Goal: Task Accomplishment & Management: Manage account settings

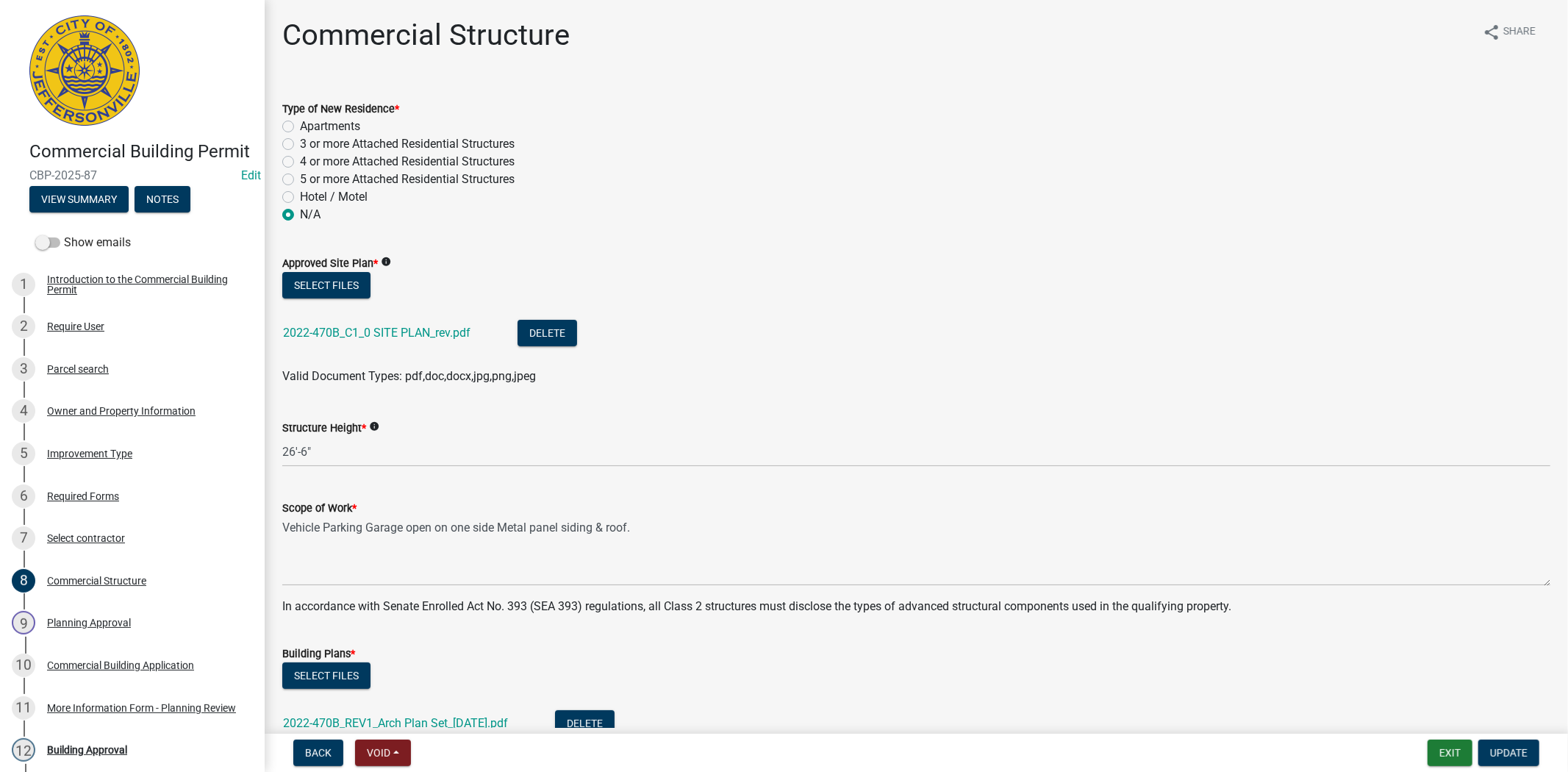
scroll to position [40, 0]
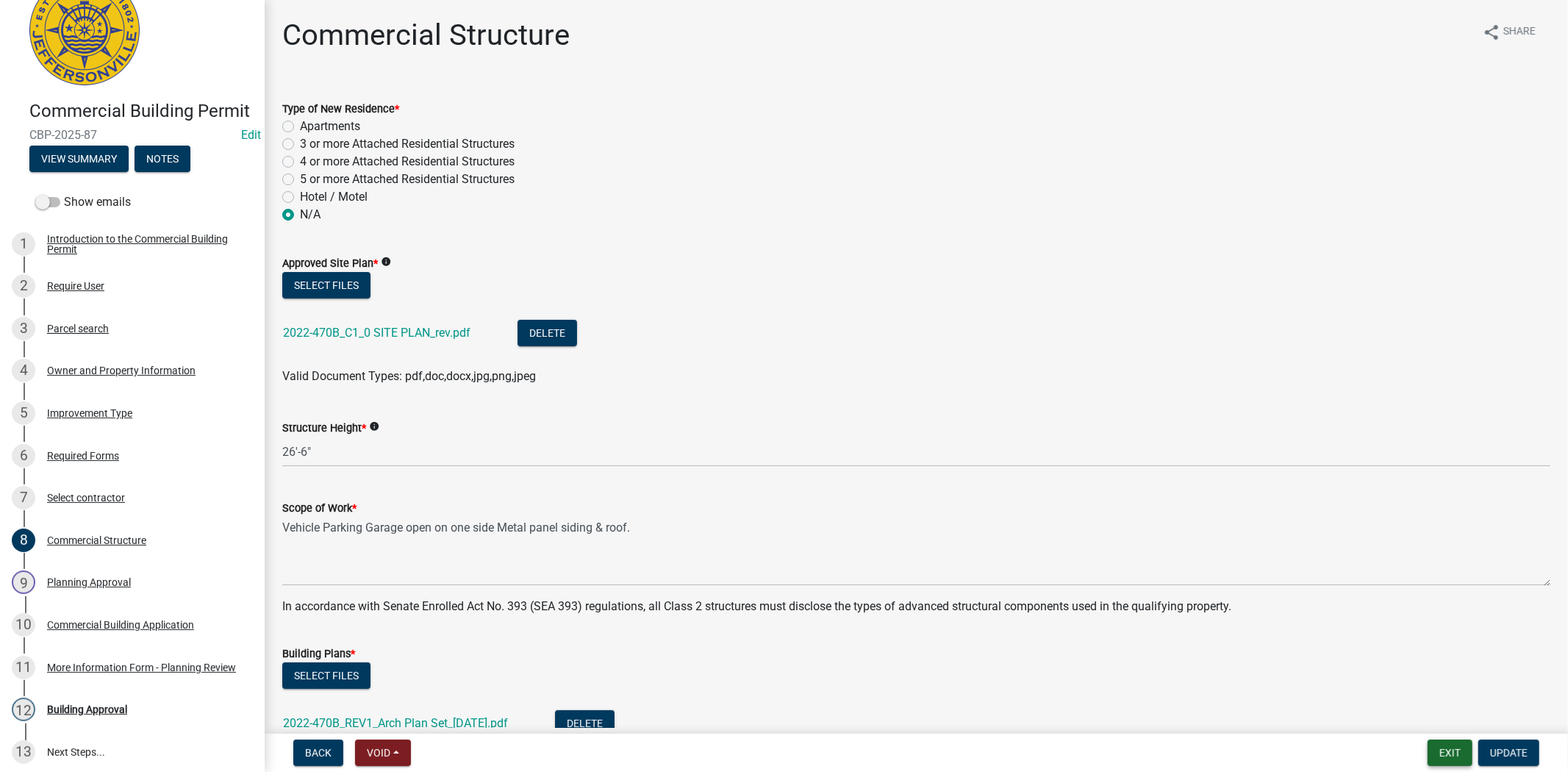
click at [1441, 757] on button "Exit" at bounding box center [1450, 752] width 45 height 26
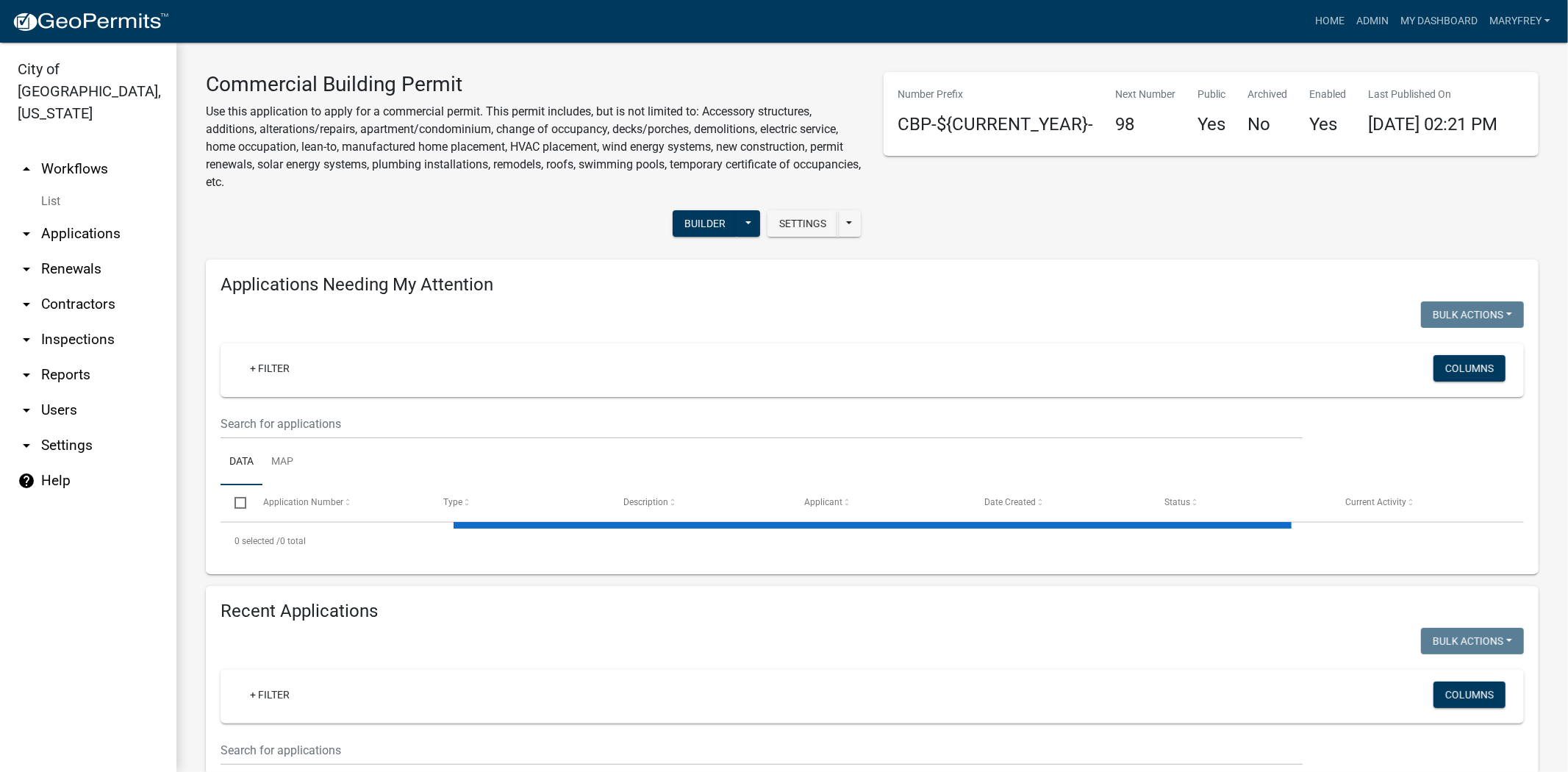
click at [90, 217] on link "arrow_drop_down Applications" at bounding box center [88, 234] width 176 height 35
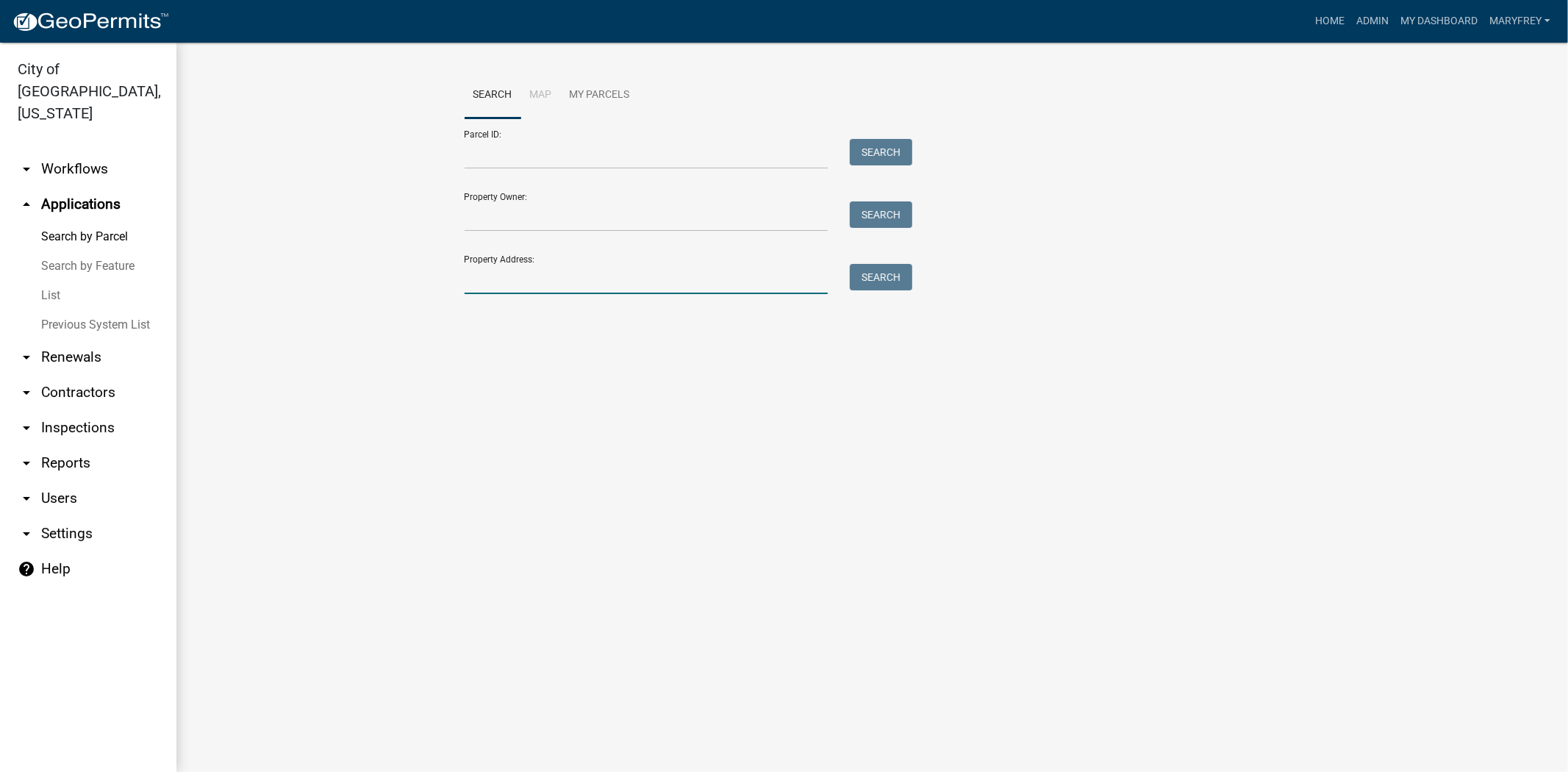
click at [540, 287] on input "Property Address:" at bounding box center [646, 278] width 364 height 30
type input "807 watt"
click at [900, 272] on button "Search" at bounding box center [881, 276] width 63 height 26
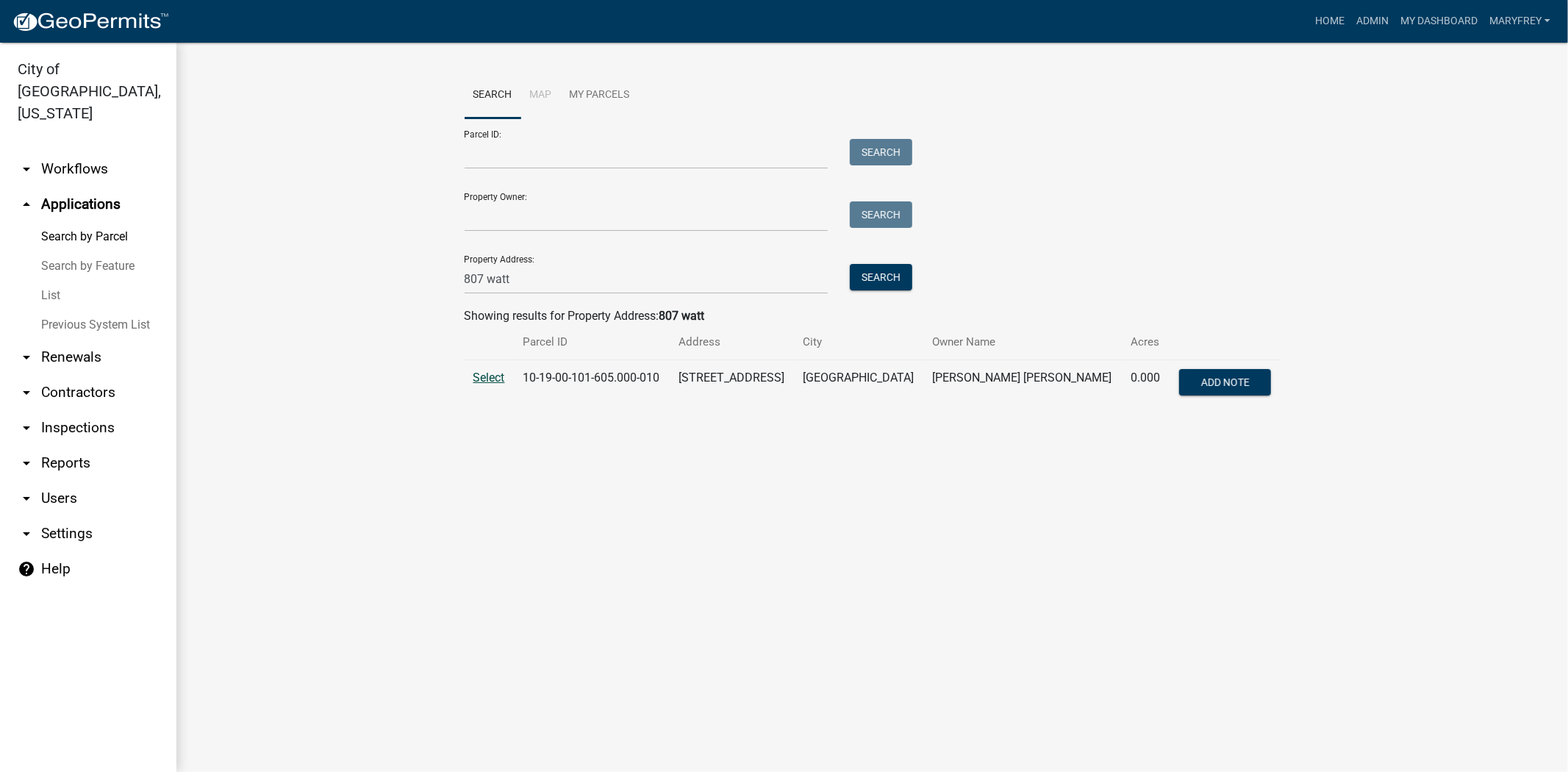
click at [494, 379] on span "Select" at bounding box center [489, 377] width 31 height 14
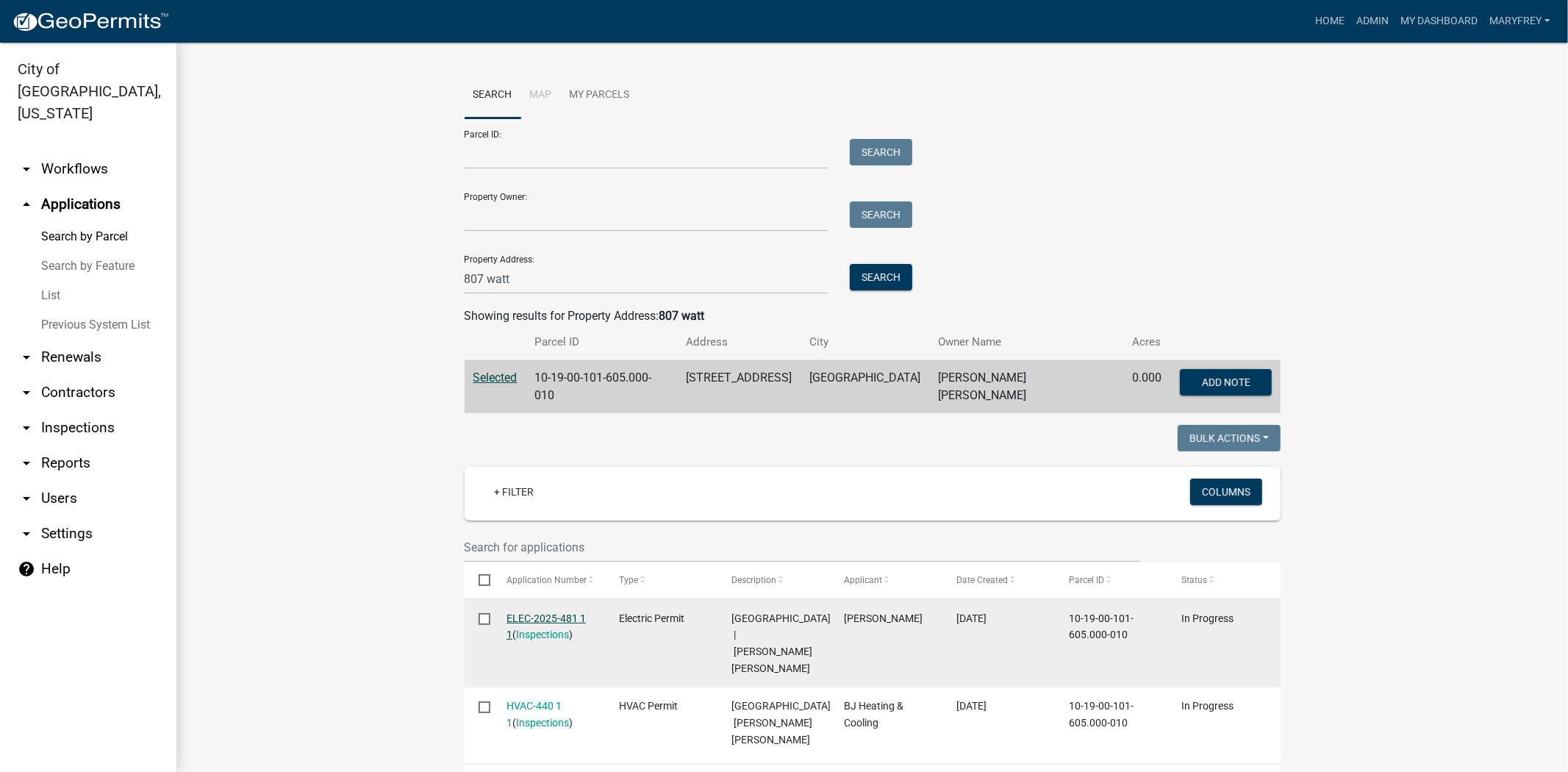
click at [523, 615] on link "ELEC-2025-481 1 1" at bounding box center [546, 626] width 79 height 28
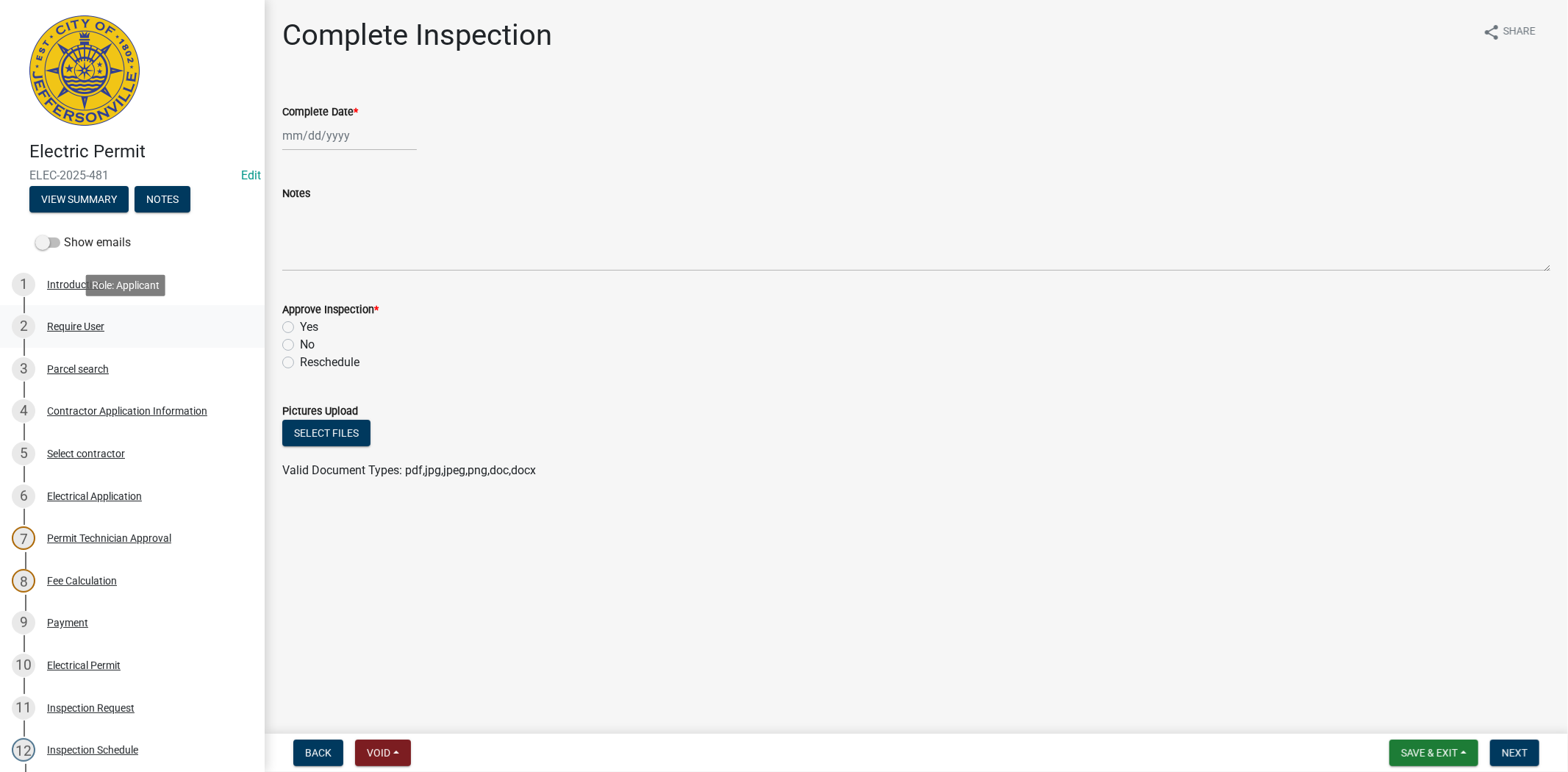
click at [83, 326] on div "Require User" at bounding box center [75, 326] width 58 height 11
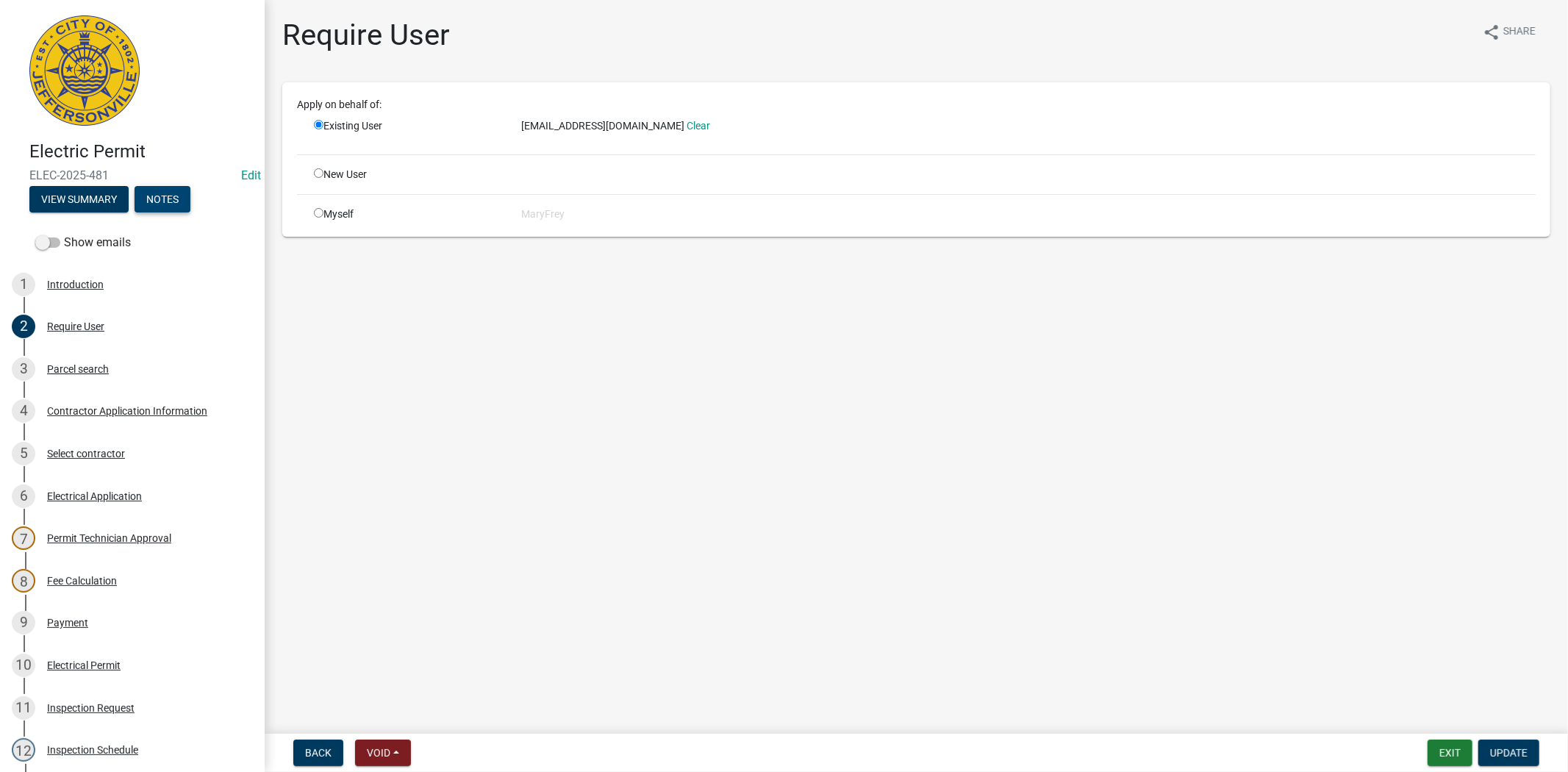
click at [171, 199] on button "Notes" at bounding box center [162, 199] width 56 height 26
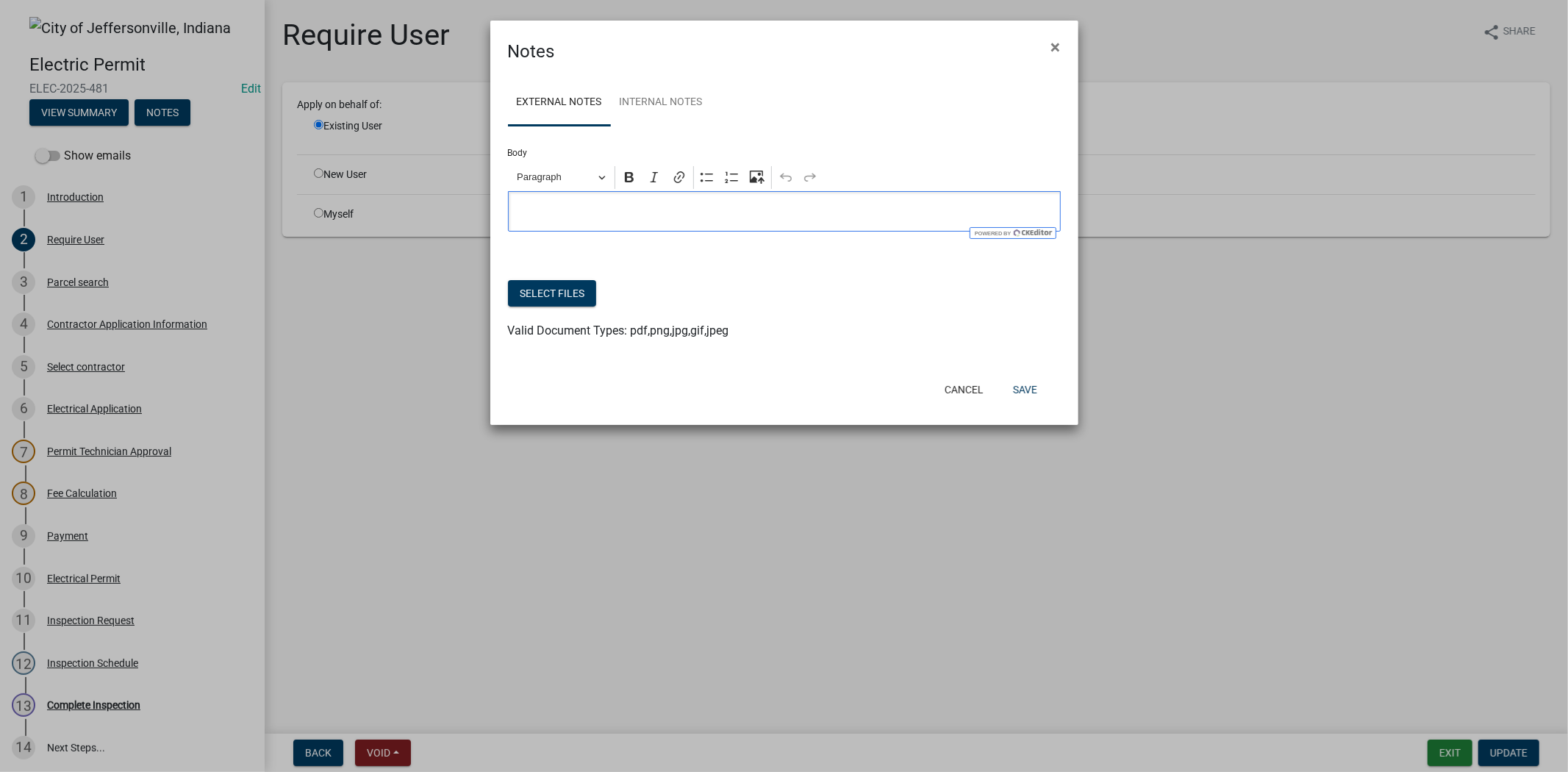
click at [538, 210] on p "Editor editing area: main. Press Alt+0 for help." at bounding box center [784, 212] width 538 height 18
drag, startPoint x: 702, startPoint y: 217, endPoint x: 519, endPoint y: 221, distance: 183.0
click at [519, 220] on p "called duke at 2:220 pm [DATE]" at bounding box center [784, 212] width 538 height 18
click at [590, 214] on p "called duke at 2:220 pm [DATE]" at bounding box center [784, 212] width 538 height 18
click at [597, 211] on p "called duke at :220 pm [DATE]" at bounding box center [784, 212] width 538 height 18
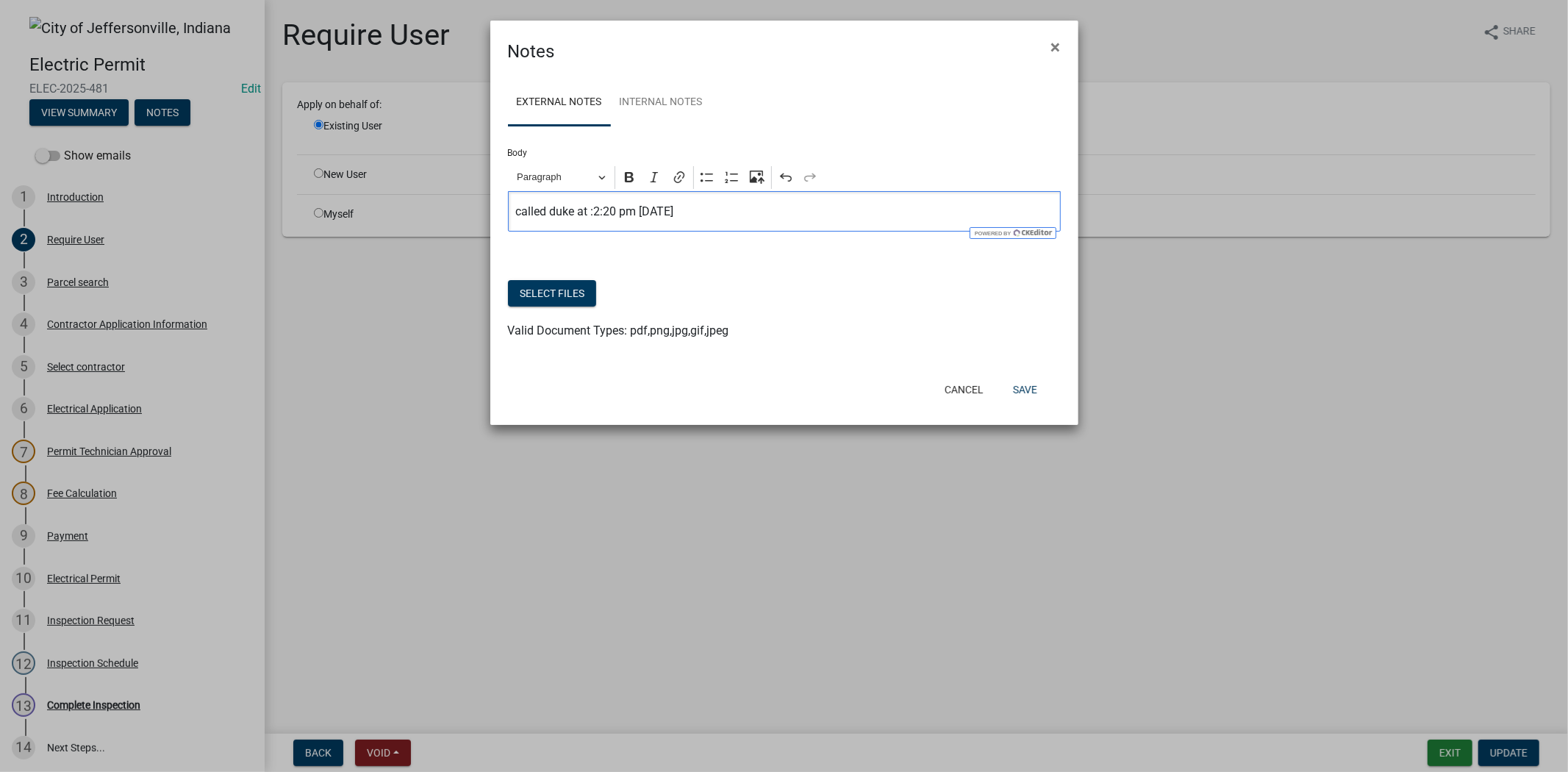
click at [589, 214] on p "called duke at :2:20 pm [DATE]" at bounding box center [784, 212] width 538 height 18
drag, startPoint x: 704, startPoint y: 215, endPoint x: 468, endPoint y: 230, distance: 236.5
click at [468, 230] on ngb-modal-window "Notes × External Notes Internal Notes Body Rich Text Editor Paragraph Bold Ital…" at bounding box center [784, 386] width 1568 height 772
copy p "called duke at :2:20 pm [DATE]"
click at [669, 97] on link "Internal Notes" at bounding box center [661, 103] width 101 height 47
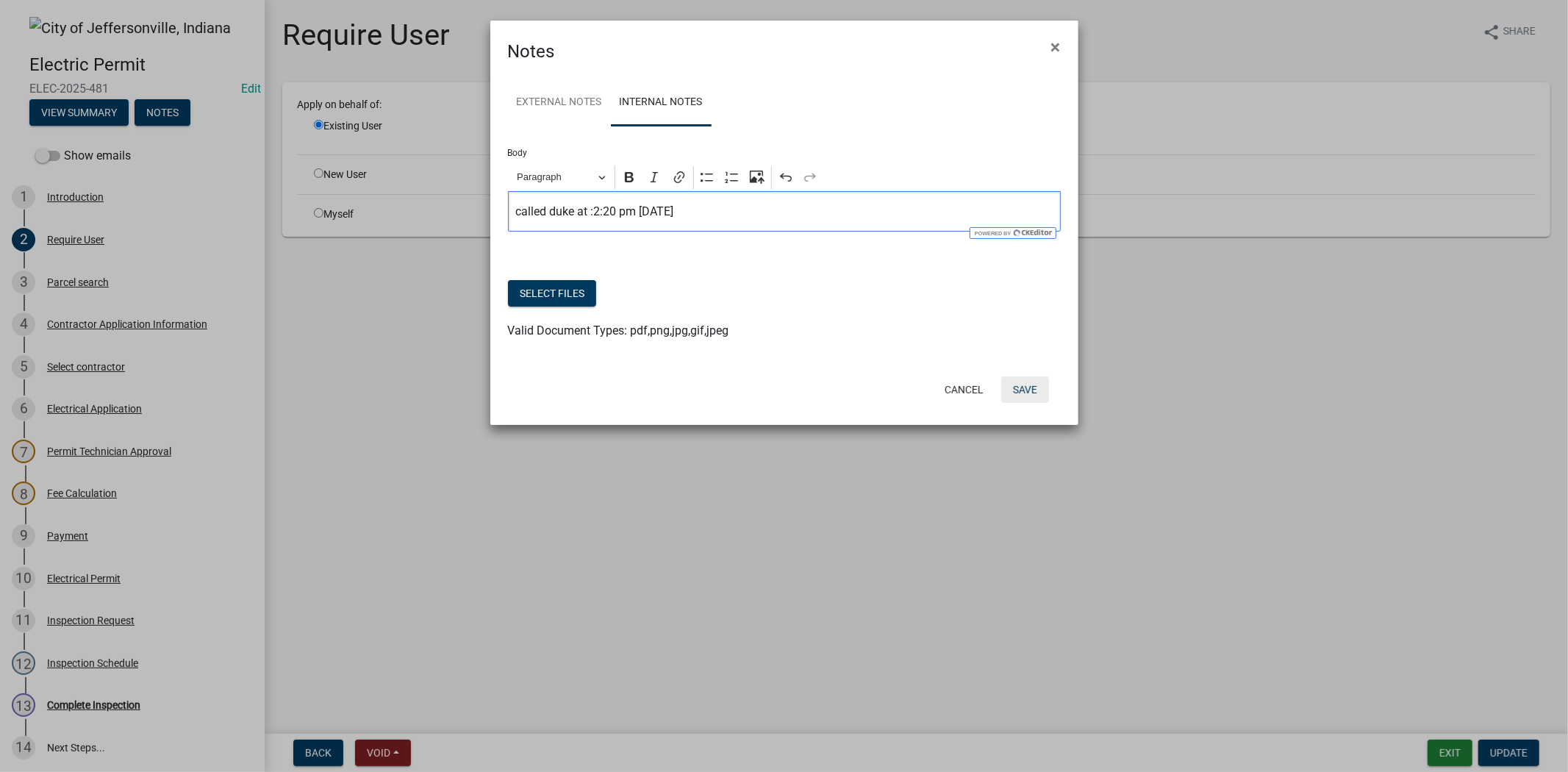
click at [1027, 394] on button "Save" at bounding box center [1024, 389] width 48 height 26
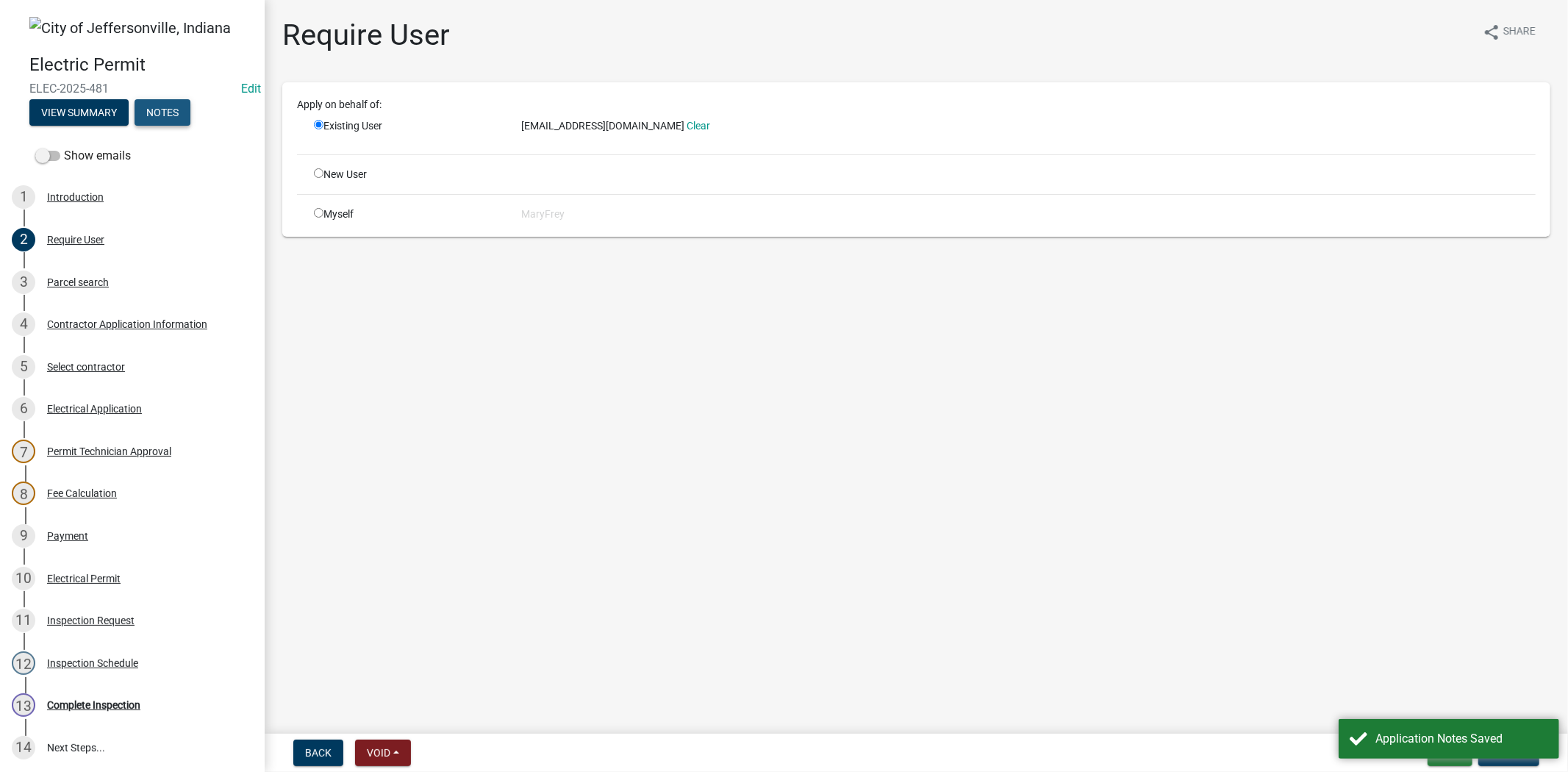
click at [178, 118] on button "Notes" at bounding box center [162, 112] width 56 height 26
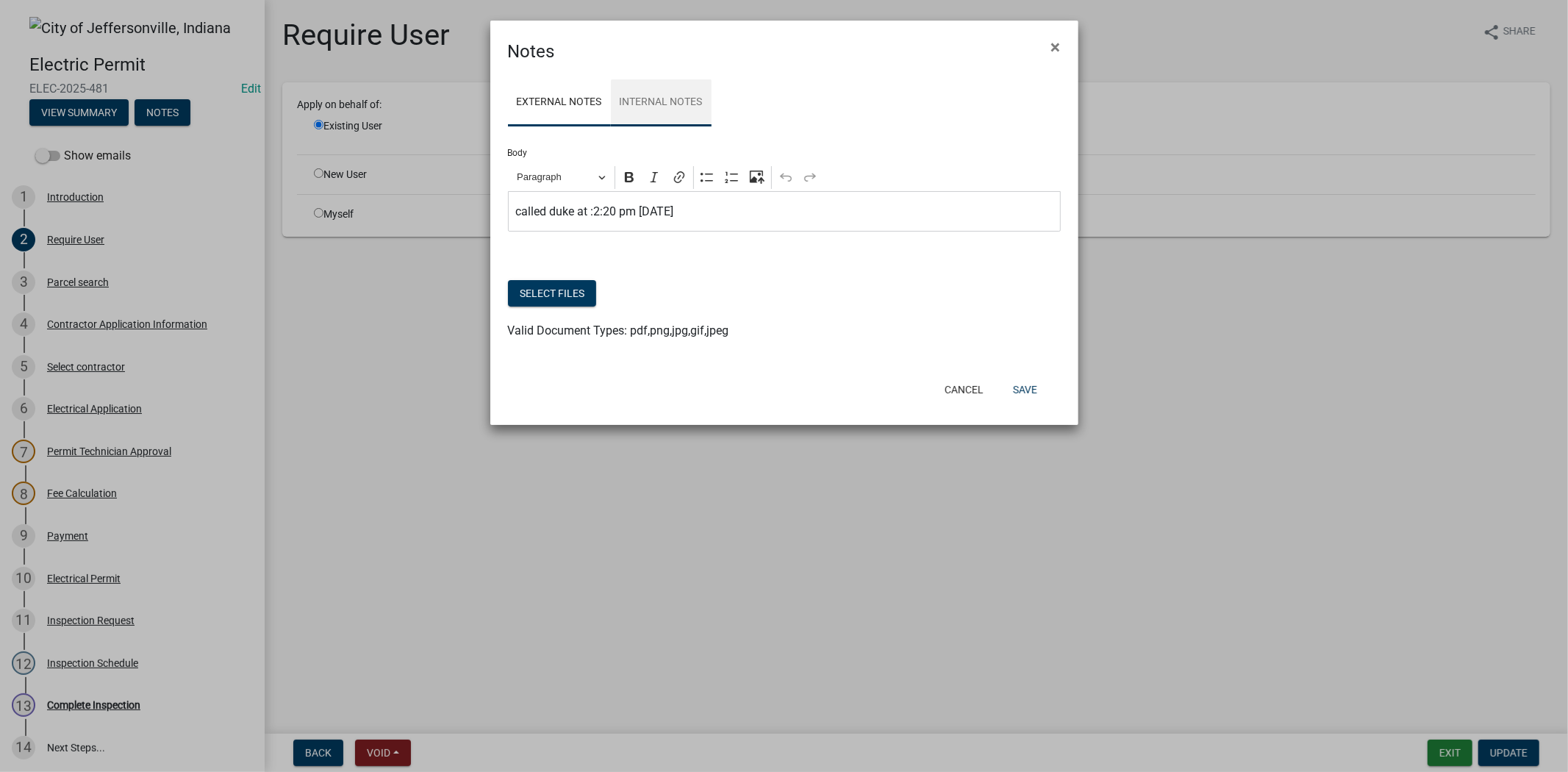
click at [627, 114] on link "Internal Notes" at bounding box center [661, 103] width 101 height 47
click at [552, 107] on link "External Notes" at bounding box center [559, 103] width 103 height 47
click at [1056, 49] on span "×" at bounding box center [1056, 47] width 10 height 21
